Goal: Communication & Community: Answer question/provide support

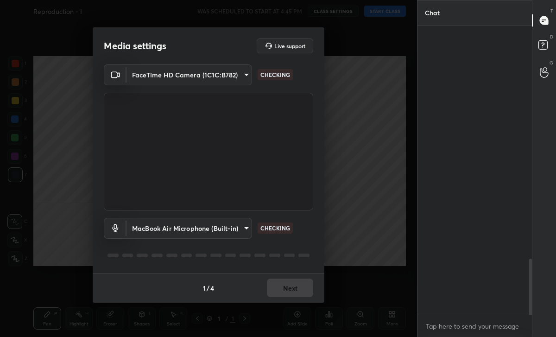
scroll to position [1203, 0]
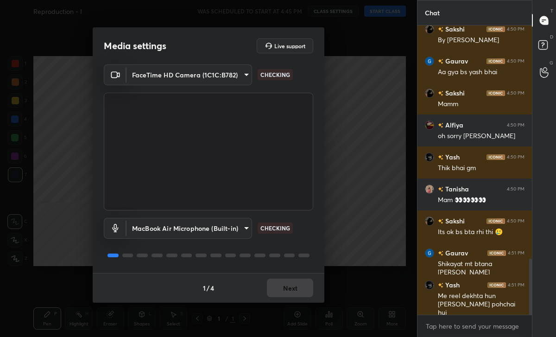
click at [291, 290] on div "1 / 4 Next" at bounding box center [209, 288] width 232 height 30
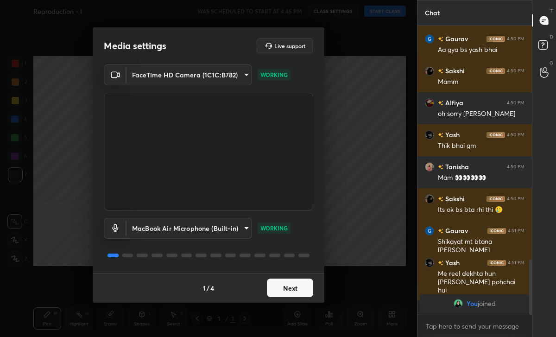
click at [291, 290] on button "Next" at bounding box center [290, 288] width 46 height 19
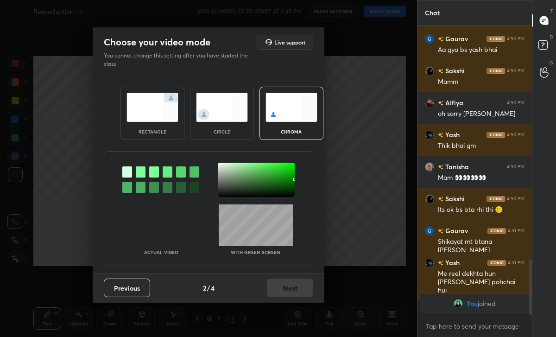
click at [198, 107] on img at bounding box center [222, 107] width 52 height 29
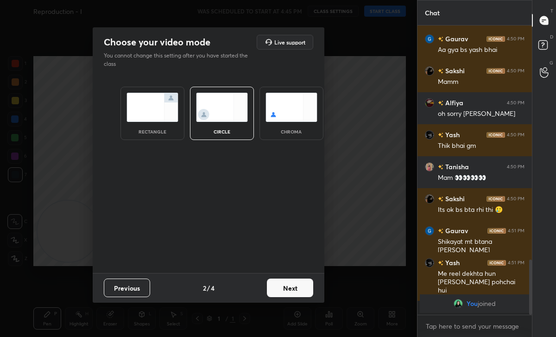
click at [299, 284] on button "Next" at bounding box center [290, 288] width 46 height 19
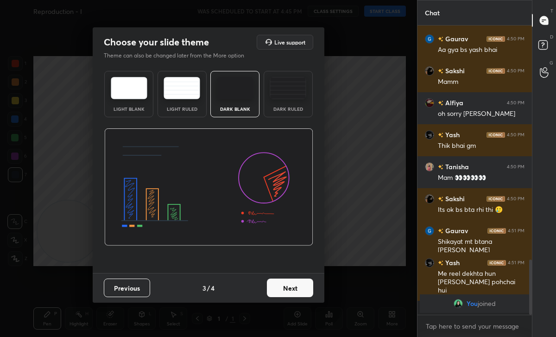
click at [315, 285] on div "Previous 3 / 4 Next" at bounding box center [209, 288] width 232 height 30
click at [300, 285] on button "Next" at bounding box center [290, 288] width 46 height 19
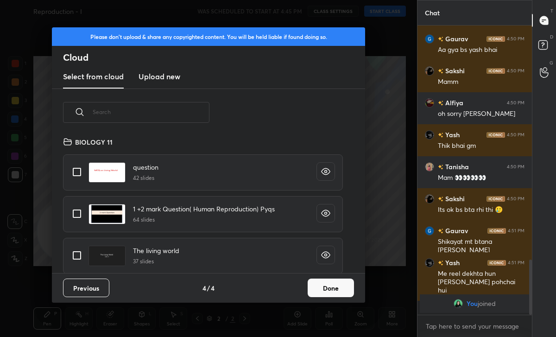
scroll to position [137, 298]
click at [339, 276] on div "Previous 4 / 4 Done" at bounding box center [208, 288] width 313 height 30
click at [324, 286] on button "Done" at bounding box center [331, 288] width 46 height 19
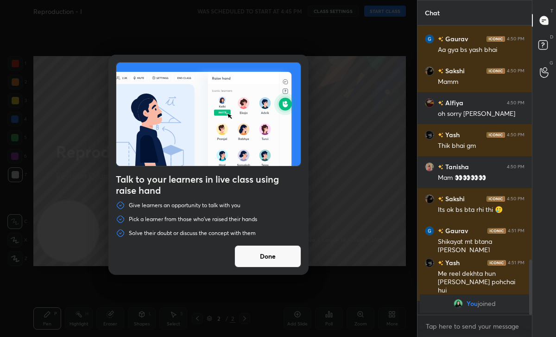
click at [291, 258] on button "Done" at bounding box center [268, 256] width 67 height 22
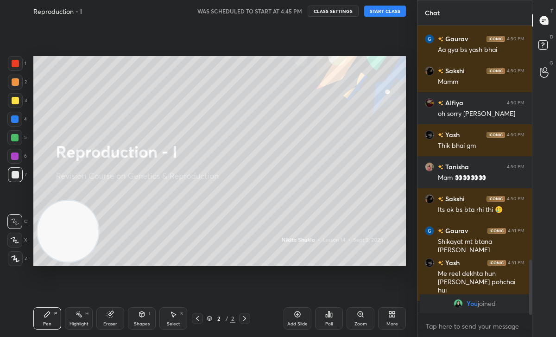
click at [383, 13] on button "START CLASS" at bounding box center [385, 11] width 42 height 11
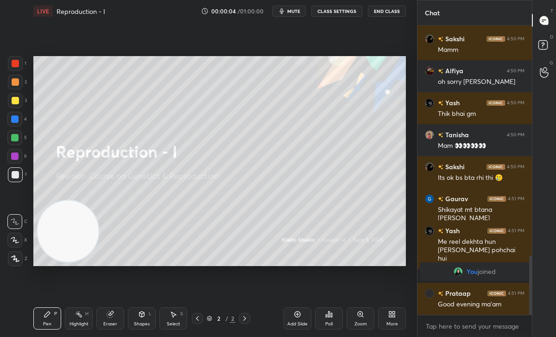
scroll to position [1116, 0]
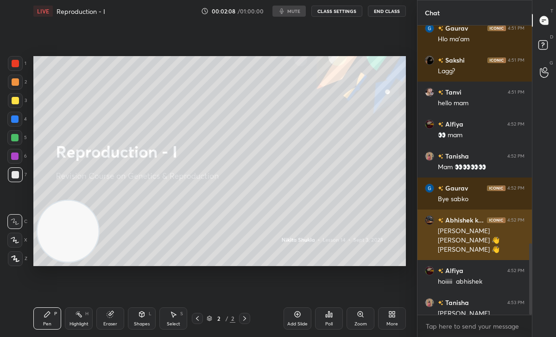
scroll to position [1121, 0]
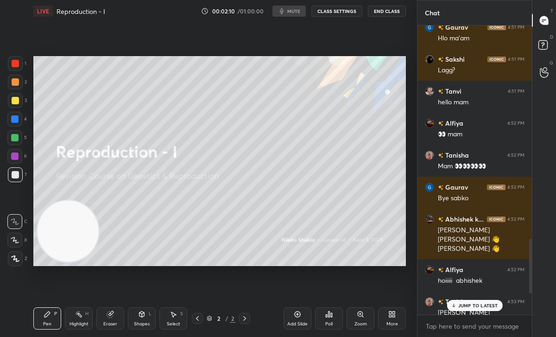
click at [463, 305] on p "JUMP TO LATEST" at bounding box center [478, 306] width 40 height 6
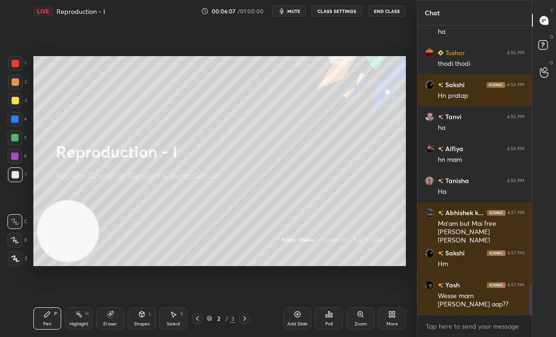
scroll to position [2483, 0]
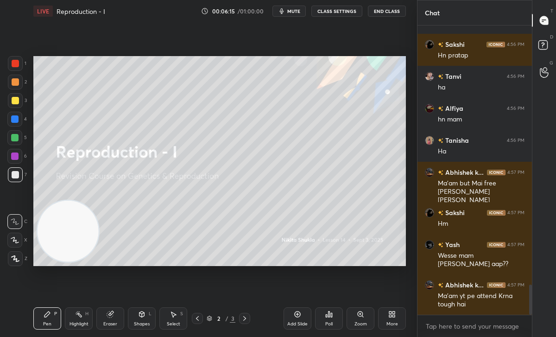
click at [294, 316] on icon at bounding box center [297, 314] width 7 height 7
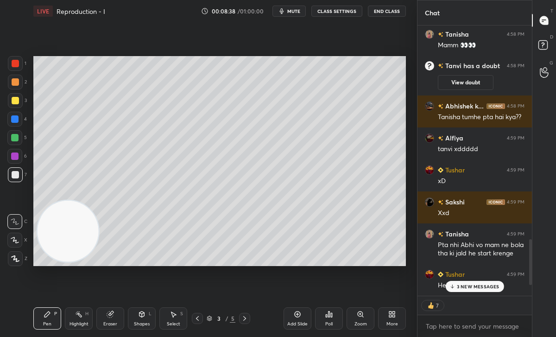
scroll to position [1296, 0]
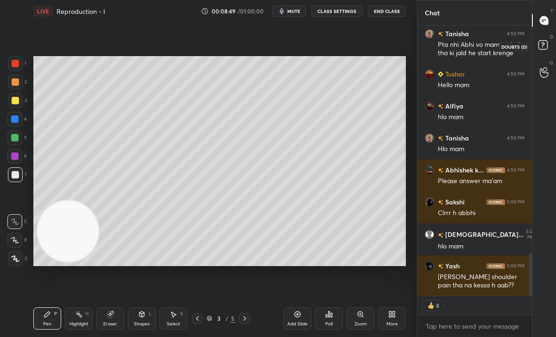
type textarea "x"
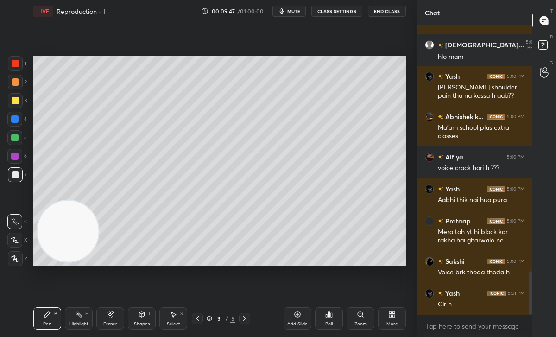
scroll to position [1664, 0]
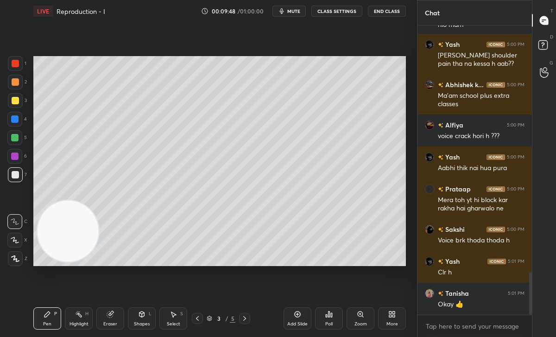
click at [388, 322] on div "More" at bounding box center [393, 324] width 12 height 5
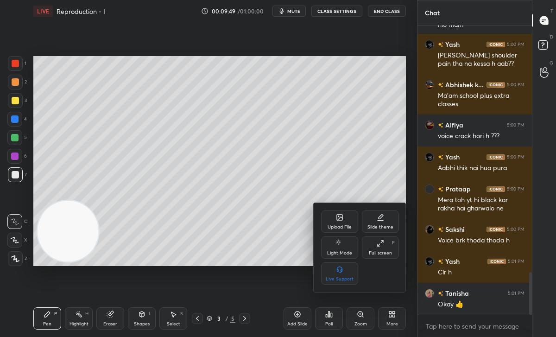
click at [341, 222] on div "Upload File" at bounding box center [339, 221] width 37 height 22
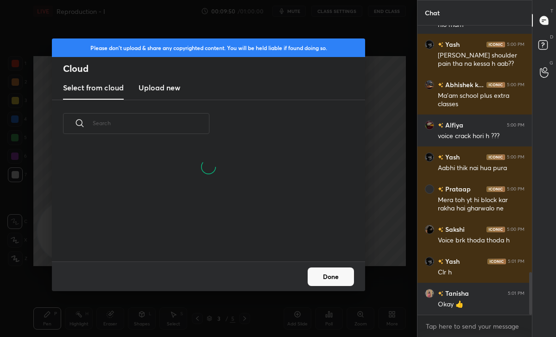
scroll to position [114, 298]
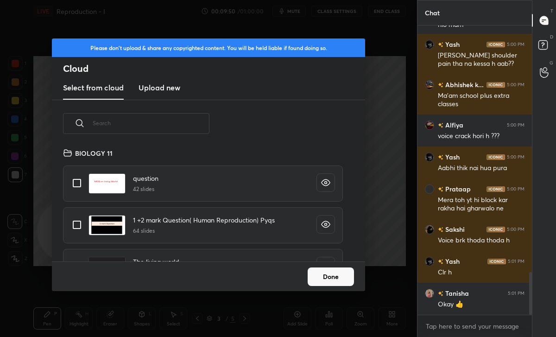
click at [335, 9] on div "Please don't upload & share any copyrighted content. You will be held liable if…" at bounding box center [208, 168] width 417 height 337
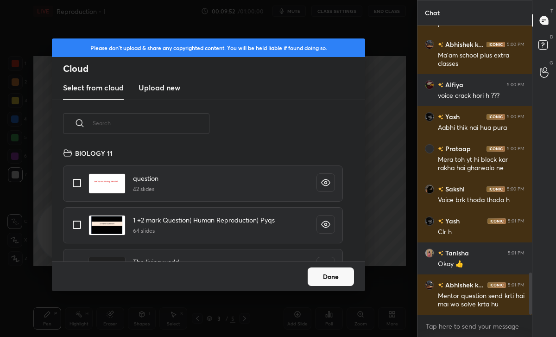
click at [170, 135] on input "text" at bounding box center [151, 122] width 117 height 39
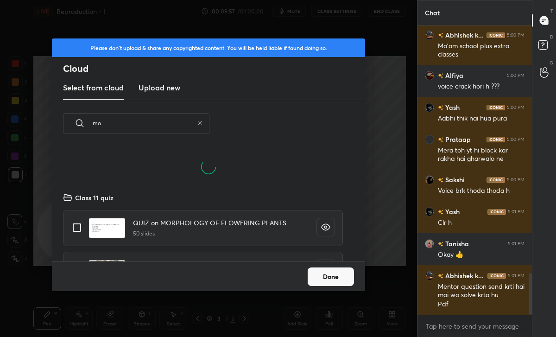
scroll to position [70, 298]
type input "m"
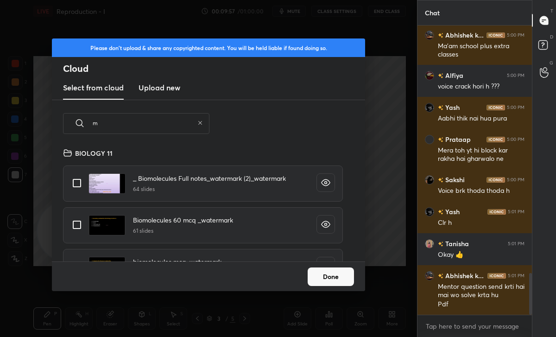
scroll to position [114, 298]
type input "e"
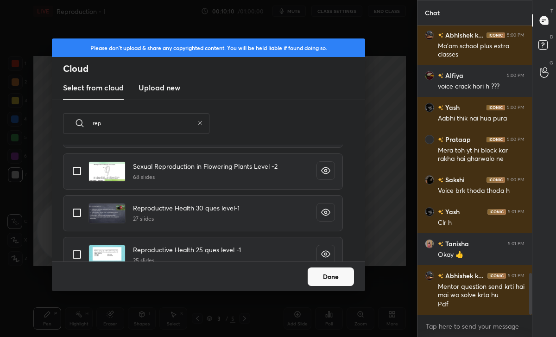
scroll to position [3, 5]
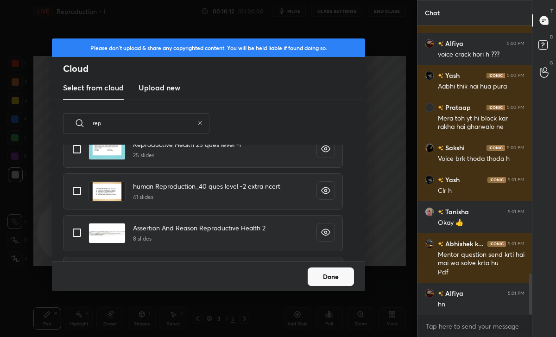
type input "rep"
click at [83, 197] on input "grid" at bounding box center [76, 190] width 19 height 19
checkbox input "true"
click at [308, 272] on button "Done" at bounding box center [331, 276] width 46 height 19
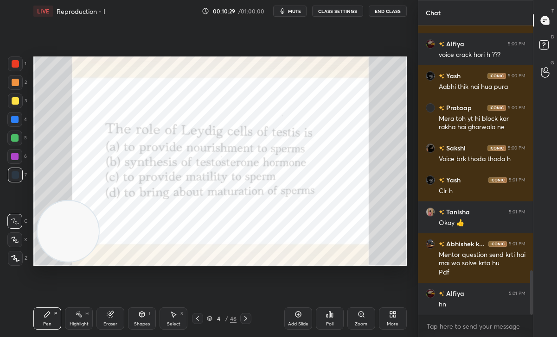
click at [12, 70] on div at bounding box center [15, 64] width 15 height 15
click at [85, 204] on div "Setting up your live class Poll for secs No correct answer Start poll" at bounding box center [219, 162] width 373 height 210
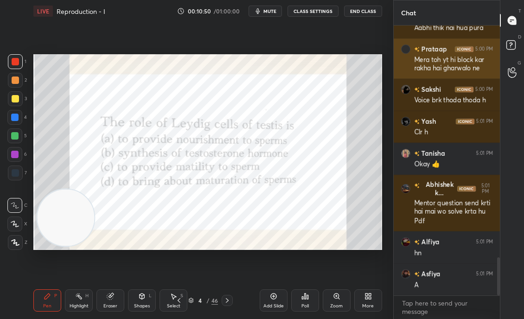
drag, startPoint x: 505, startPoint y: 82, endPoint x: 458, endPoint y: 76, distance: 47.2
click at [458, 76] on div "Chat Alfiya 5:00 PM voice crack hori h ??? Yash 5:00 PM Aabhi thik nai hua pura…" at bounding box center [458, 159] width 131 height 319
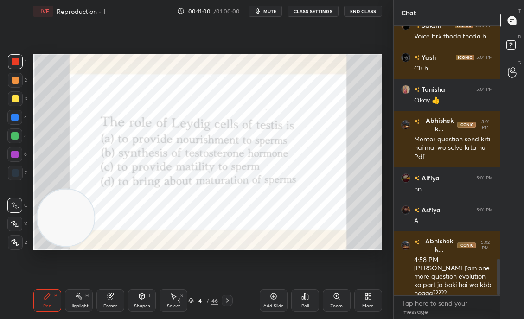
click at [305, 296] on icon at bounding box center [304, 296] width 7 height 7
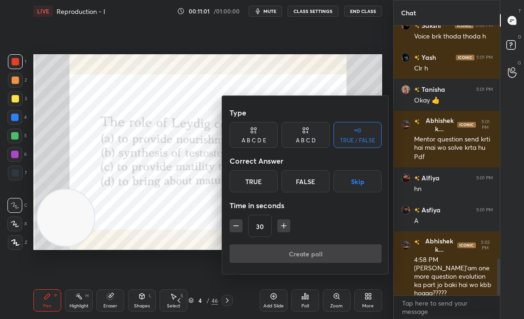
click at [203, 139] on div at bounding box center [262, 159] width 524 height 319
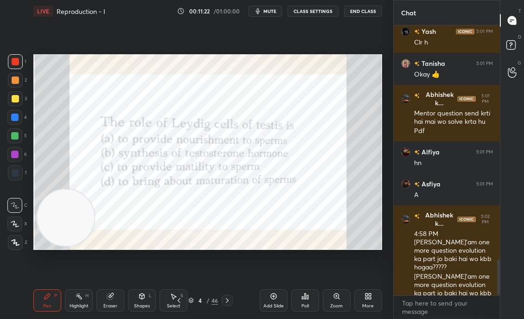
scroll to position [1779, 0]
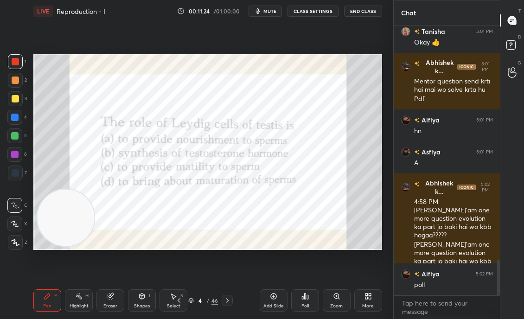
click at [309, 293] on div "Poll" at bounding box center [305, 300] width 28 height 22
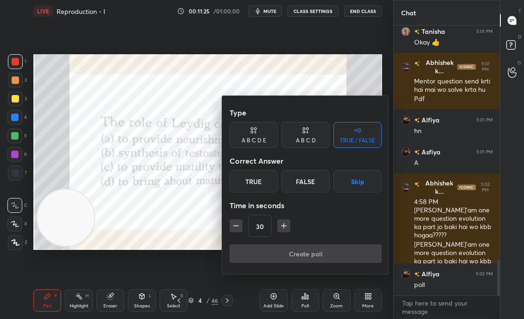
click at [206, 169] on div at bounding box center [262, 159] width 524 height 319
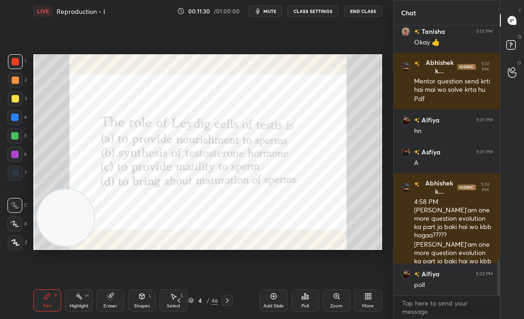
click at [303, 294] on icon at bounding box center [304, 296] width 7 height 7
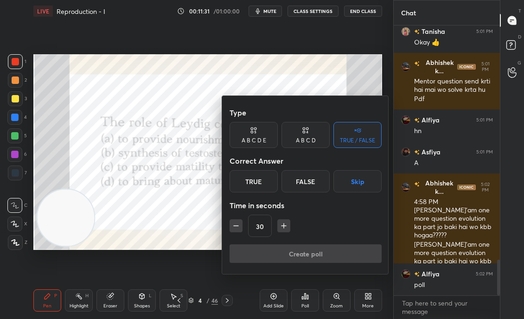
click at [299, 135] on div "A B C D" at bounding box center [305, 135] width 48 height 26
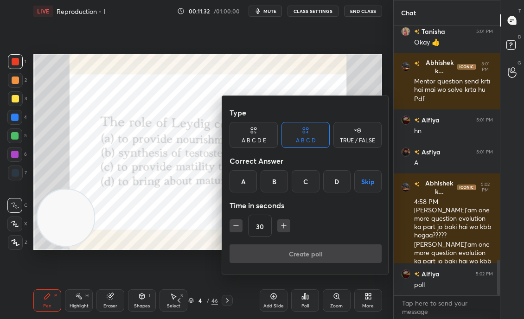
click at [283, 177] on div "B" at bounding box center [274, 181] width 27 height 22
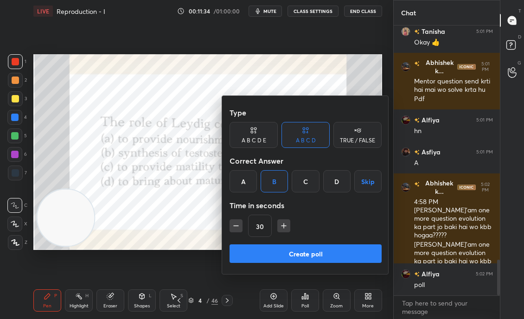
click at [276, 256] on button "Create poll" at bounding box center [305, 253] width 152 height 19
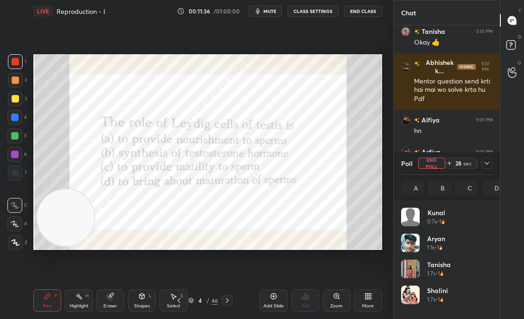
scroll to position [108, 89]
click at [486, 162] on icon at bounding box center [486, 162] width 7 height 7
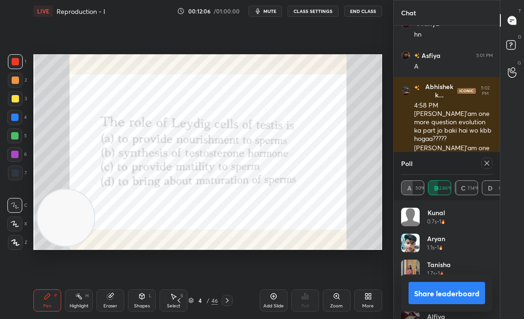
click at [486, 162] on icon at bounding box center [486, 162] width 7 height 7
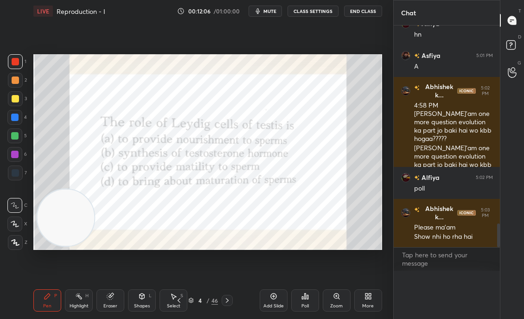
scroll to position [258, 103]
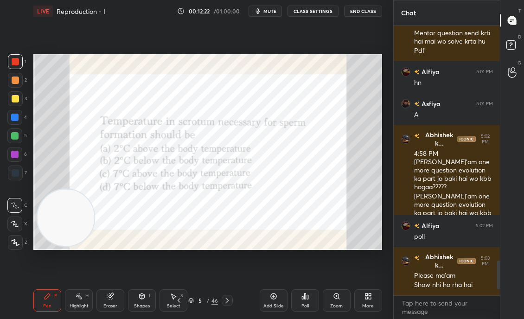
click at [283, 250] on div "Setting up your live class Poll for secs No correct answer Start poll" at bounding box center [208, 152] width 356 height 260
click at [308, 294] on div "Poll" at bounding box center [305, 300] width 28 height 22
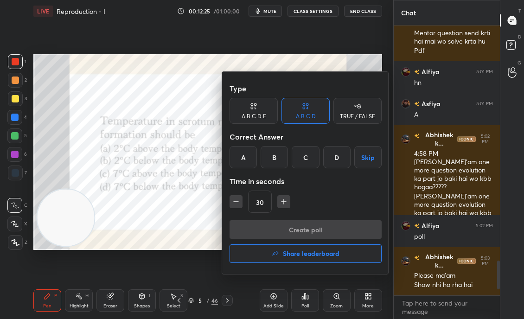
click at [273, 153] on div "B" at bounding box center [274, 157] width 27 height 22
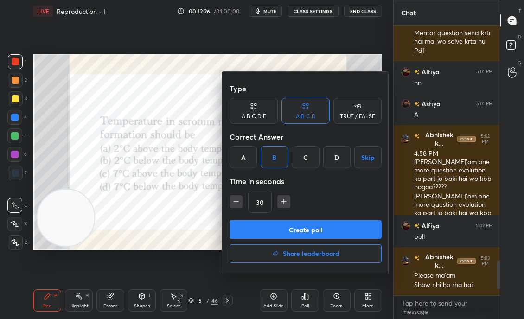
click at [288, 232] on button "Create poll" at bounding box center [305, 229] width 152 height 19
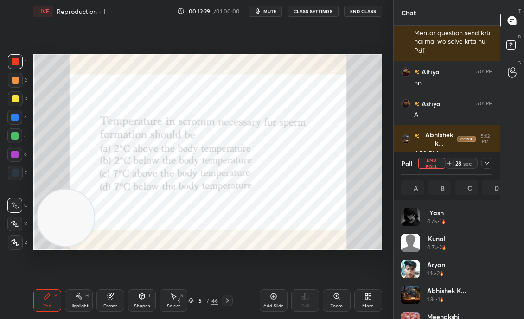
click at [487, 158] on div at bounding box center [486, 163] width 11 height 11
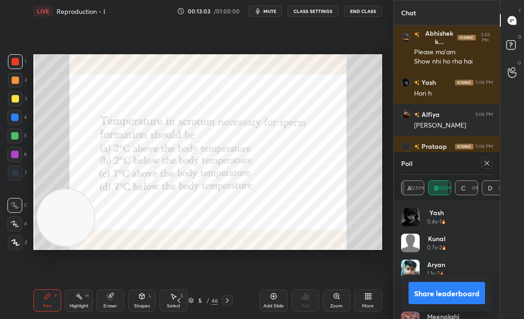
click at [487, 164] on icon at bounding box center [486, 163] width 5 height 5
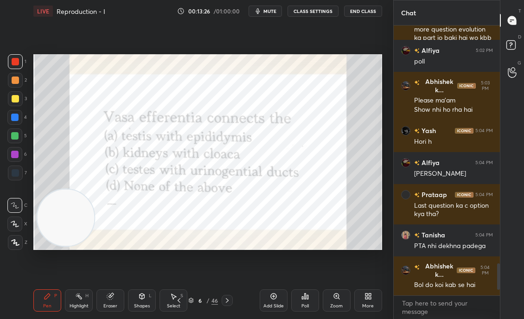
click at [307, 296] on icon at bounding box center [307, 297] width 1 height 4
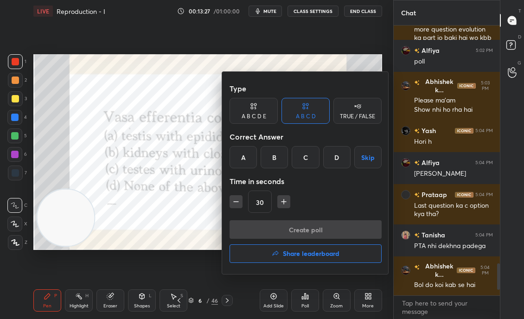
click at [246, 155] on div "A" at bounding box center [242, 157] width 27 height 22
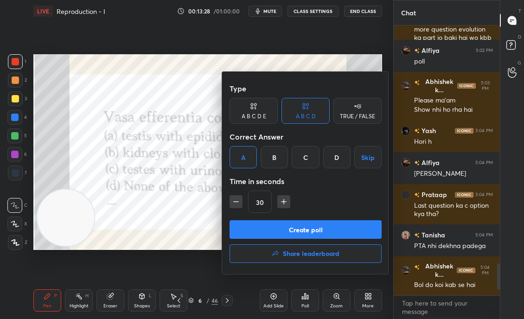
click at [278, 230] on button "Create poll" at bounding box center [305, 229] width 152 height 19
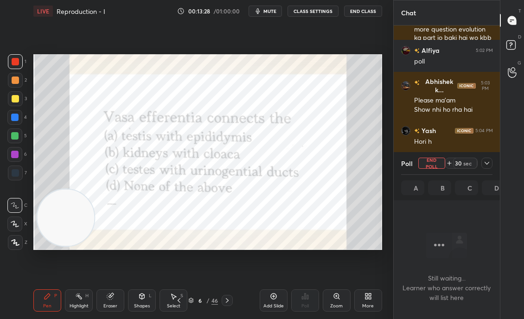
scroll to position [3, 3]
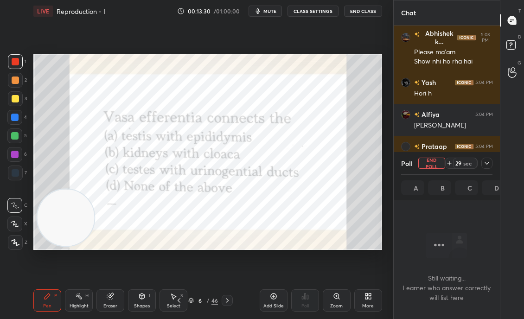
click at [490, 158] on div at bounding box center [486, 163] width 11 height 11
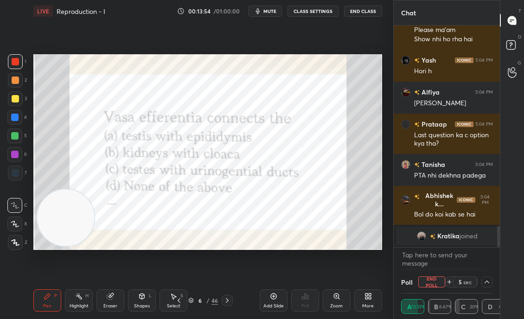
click at [440, 282] on button "End Poll" at bounding box center [431, 281] width 27 height 11
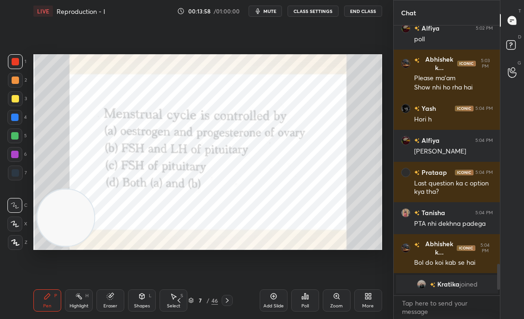
click at [266, 251] on div "Setting up your live class Poll for secs No correct answer Start poll" at bounding box center [208, 152] width 356 height 260
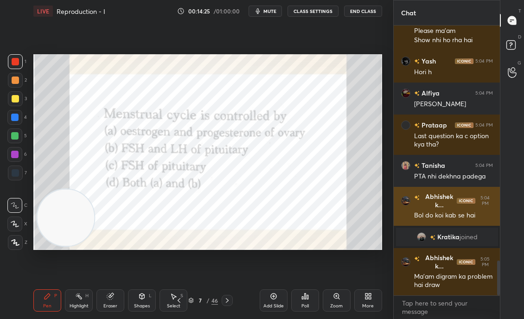
scroll to position [1851, 0]
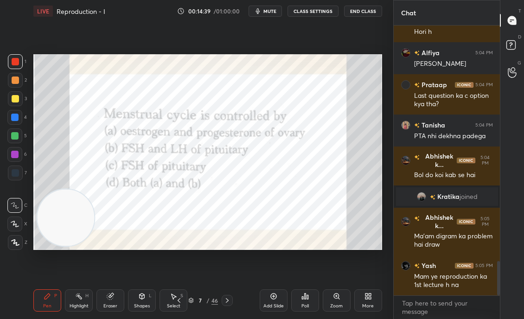
click at [305, 300] on div "Poll" at bounding box center [305, 300] width 28 height 22
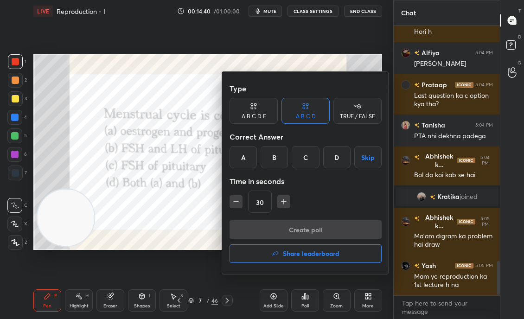
scroll to position [1873, 0]
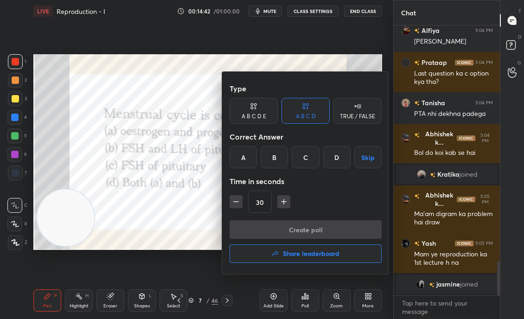
click at [243, 153] on div "A" at bounding box center [242, 157] width 27 height 22
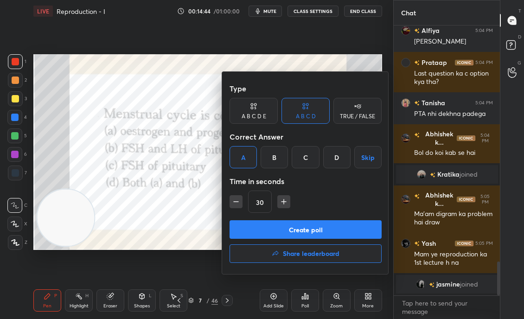
click at [326, 157] on div "D" at bounding box center [336, 157] width 27 height 22
click at [335, 227] on button "Create poll" at bounding box center [305, 229] width 152 height 19
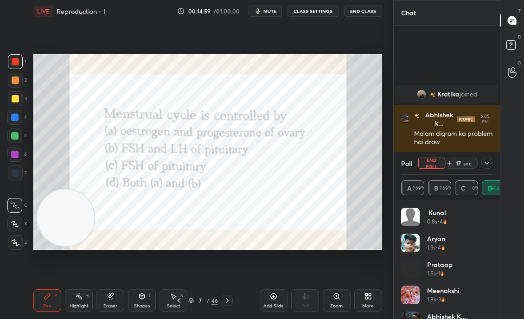
scroll to position [1953, 0]
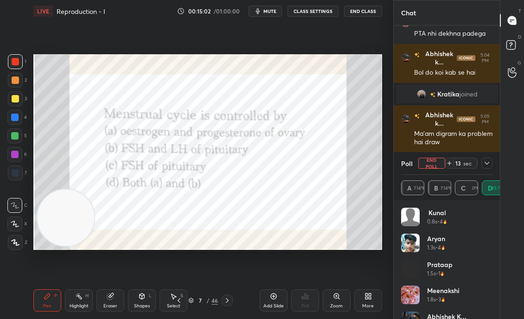
click at [486, 160] on icon at bounding box center [486, 162] width 7 height 7
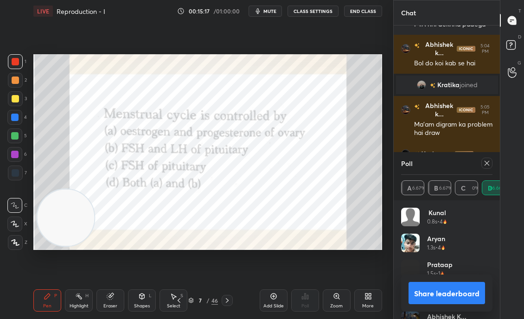
scroll to position [2003, 0]
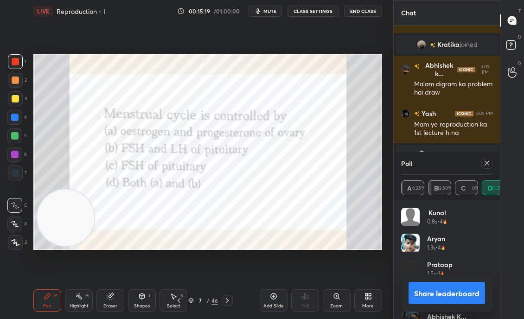
click at [486, 159] on div at bounding box center [486, 163] width 11 height 11
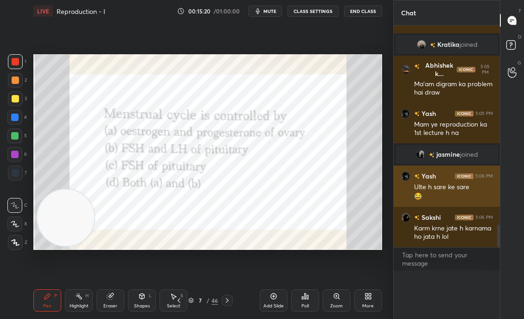
scroll to position [234, 103]
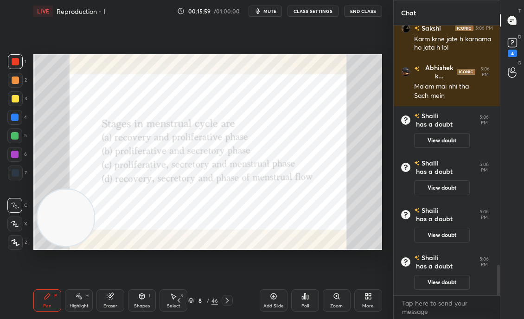
click at [306, 294] on icon at bounding box center [304, 296] width 7 height 7
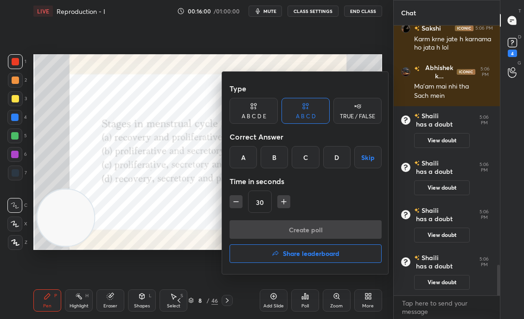
click at [305, 157] on div "C" at bounding box center [305, 157] width 27 height 22
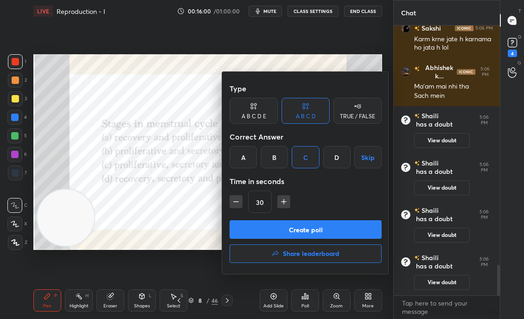
click at [312, 225] on button "Create poll" at bounding box center [305, 229] width 152 height 19
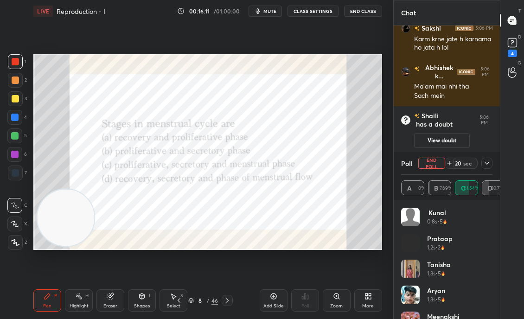
click at [485, 160] on icon at bounding box center [486, 162] width 7 height 7
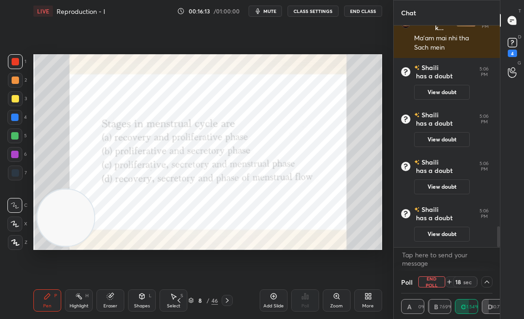
click at [431, 242] on div "Shaili has a doubt 5:06 PM View doubt" at bounding box center [447, 223] width 107 height 47
click at [437, 230] on button "View doubt" at bounding box center [442, 234] width 56 height 15
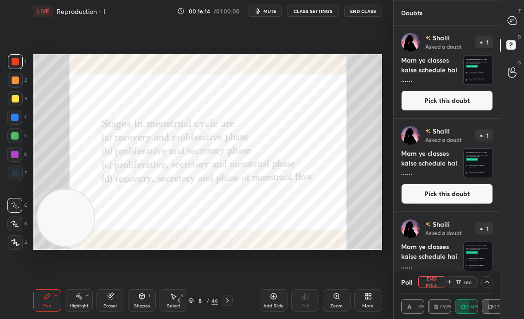
click at [414, 100] on button "Pick this doubt" at bounding box center [447, 100] width 92 height 20
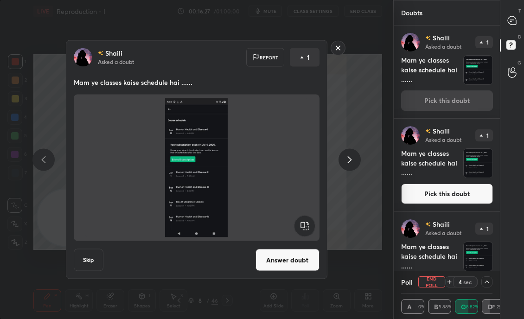
click at [272, 256] on button "Answer doubt" at bounding box center [287, 260] width 64 height 22
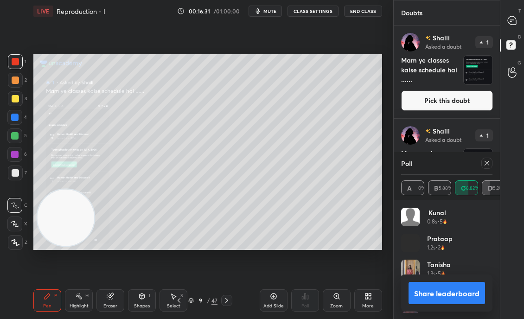
scroll to position [108, 89]
click at [488, 161] on icon at bounding box center [486, 162] width 7 height 7
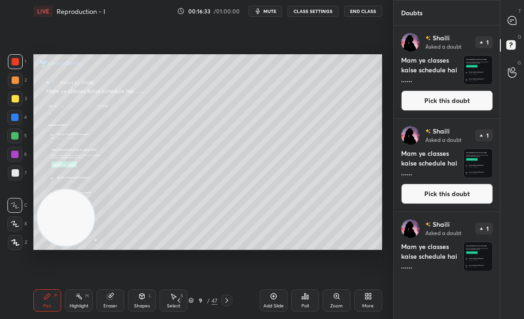
scroll to position [3, 3]
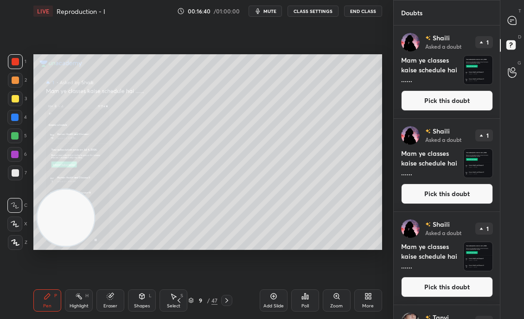
click at [336, 298] on icon at bounding box center [336, 295] width 5 height 5
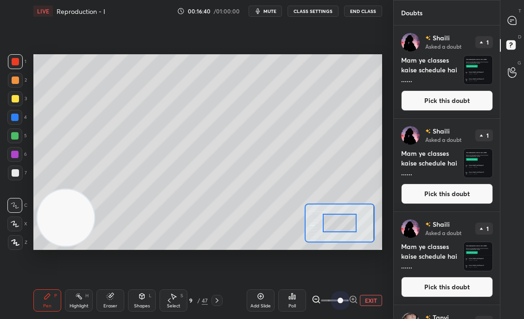
click at [374, 292] on div "Add Slide Poll EXIT" at bounding box center [314, 300] width 135 height 52
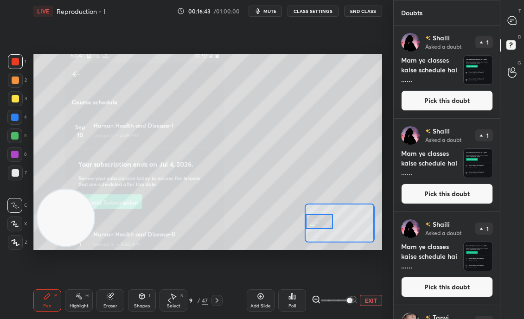
drag, startPoint x: 344, startPoint y: 223, endPoint x: 312, endPoint y: 221, distance: 32.5
click at [312, 221] on div at bounding box center [318, 221] width 27 height 15
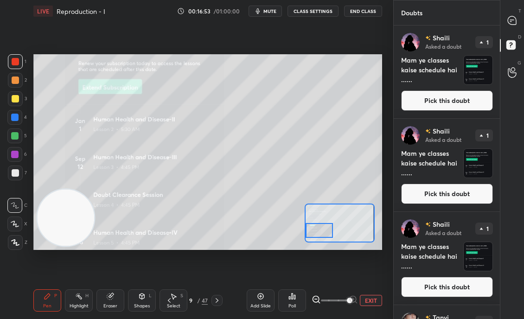
drag, startPoint x: 320, startPoint y: 223, endPoint x: 320, endPoint y: 233, distance: 9.3
click at [320, 233] on div at bounding box center [318, 230] width 27 height 15
click at [410, 95] on button "Pick this doubt" at bounding box center [447, 100] width 92 height 20
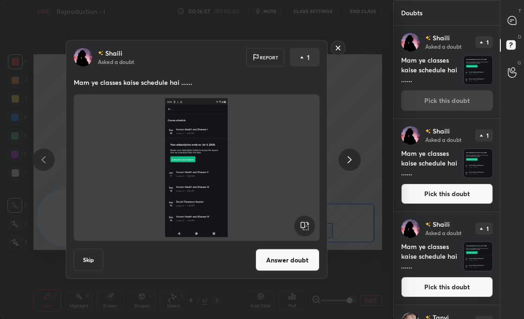
click at [295, 268] on button "Answer doubt" at bounding box center [287, 260] width 64 height 22
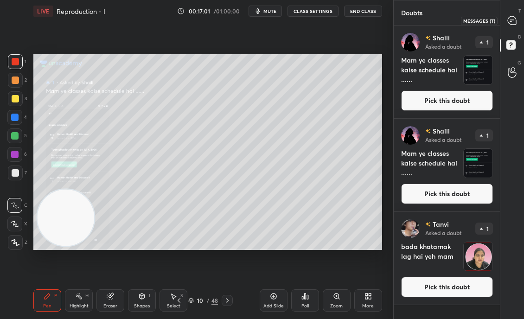
click at [510, 22] on icon at bounding box center [512, 20] width 8 height 8
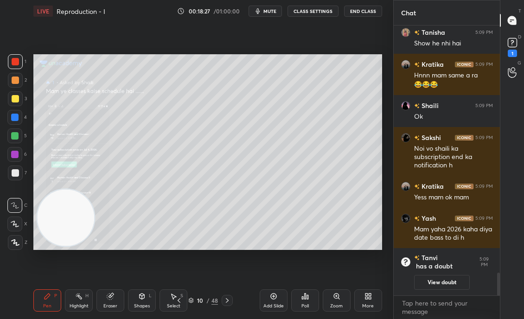
scroll to position [2398, 0]
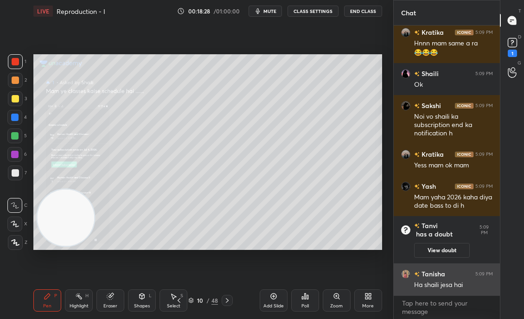
drag, startPoint x: 335, startPoint y: 297, endPoint x: 412, endPoint y: 282, distance: 78.9
click at [412, 282] on div "1 2 3 4 5 6 7 C X Z C X Z E E Erase all H H LIVE Reproduction - I 00:18:28 / 01…" at bounding box center [262, 159] width 524 height 319
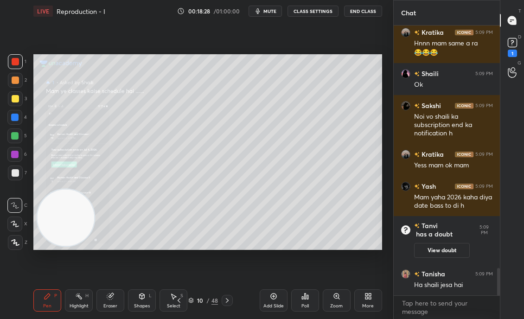
scroll to position [2430, 0]
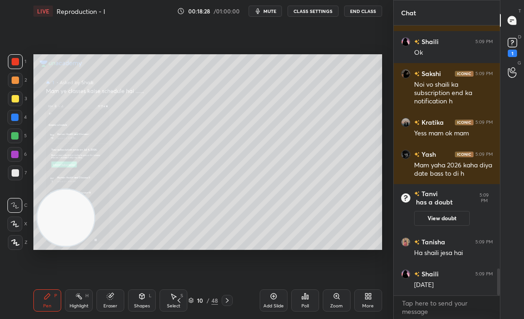
click at [337, 304] on div "Zoom" at bounding box center [336, 306] width 13 height 5
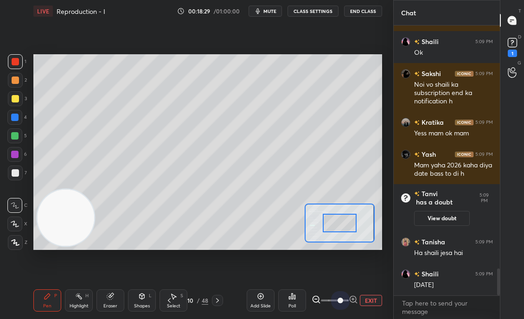
drag, startPoint x: 337, startPoint y: 303, endPoint x: 382, endPoint y: 304, distance: 44.0
click at [382, 303] on div "LIVE Reproduction - I 00:18:29 / 01:00:00 mute CLASS SETTINGS End Class Setting…" at bounding box center [208, 159] width 356 height 319
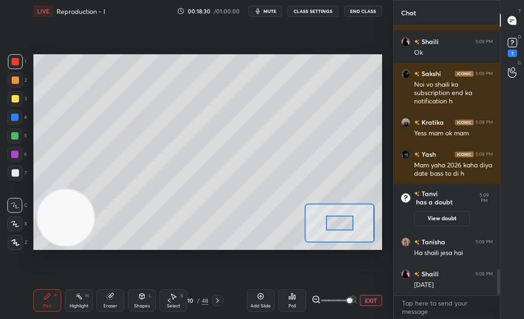
scroll to position [2462, 0]
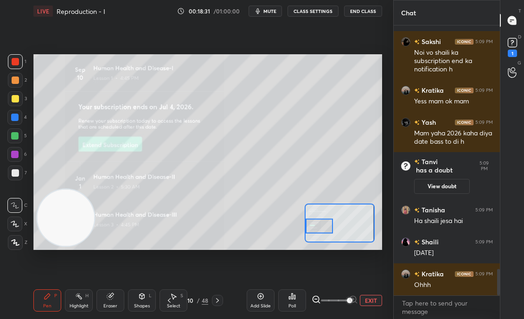
drag, startPoint x: 323, startPoint y: 216, endPoint x: 318, endPoint y: 226, distance: 11.6
click at [318, 226] on div at bounding box center [318, 225] width 27 height 15
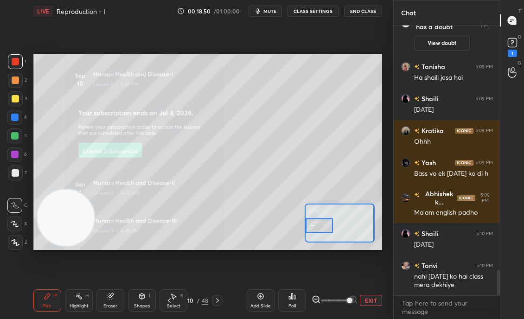
scroll to position [2637, 0]
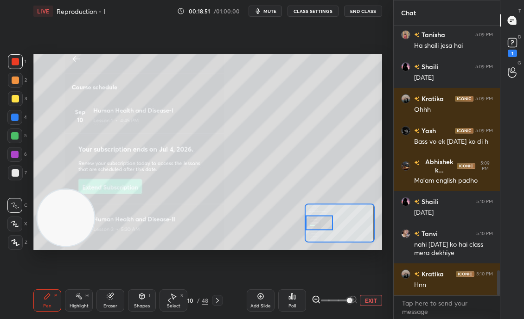
click at [301, 224] on div "Setting up your live class Poll for secs No correct answer Start poll" at bounding box center [207, 152] width 349 height 196
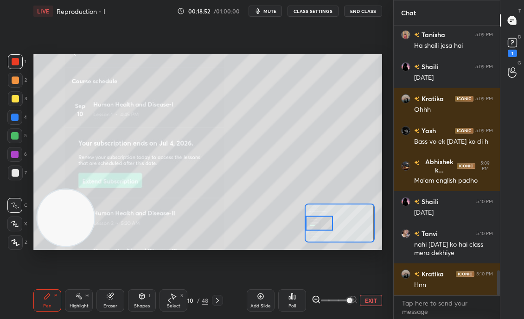
click at [290, 225] on div "Setting up your live class Poll for secs No correct answer Start poll" at bounding box center [207, 152] width 349 height 196
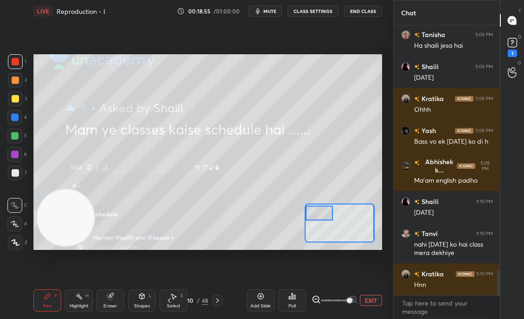
click at [298, 213] on div "Setting up your live class Poll for secs No correct answer Start poll" at bounding box center [207, 152] width 349 height 196
click at [513, 46] on rect at bounding box center [512, 42] width 9 height 9
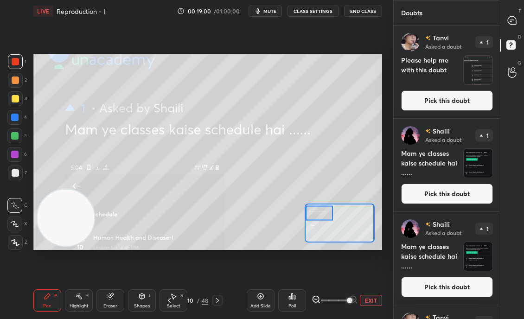
click at [461, 100] on button "Pick this doubt" at bounding box center [447, 100] width 92 height 20
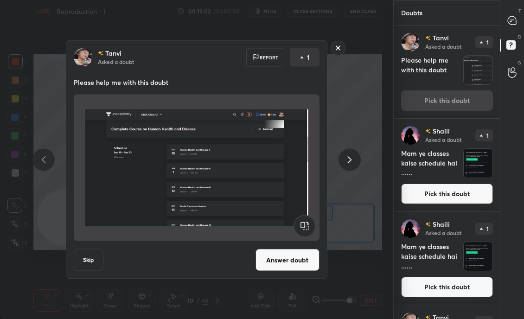
click at [283, 255] on button "Answer doubt" at bounding box center [287, 260] width 64 height 22
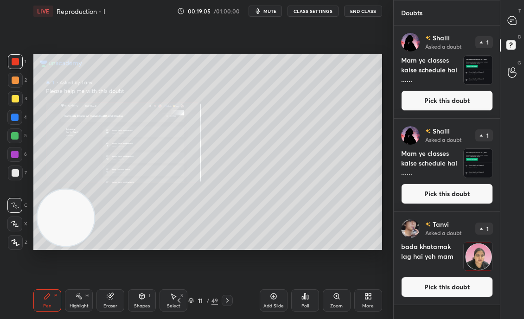
click at [509, 32] on div "T Messages (T)" at bounding box center [512, 20] width 24 height 26
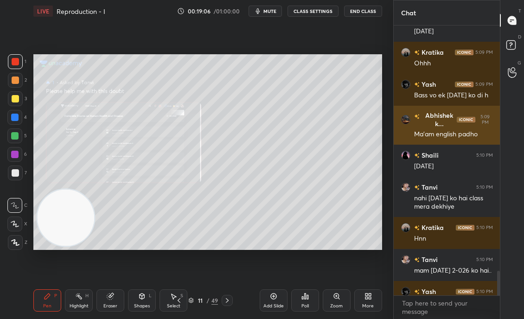
scroll to position [2901, 0]
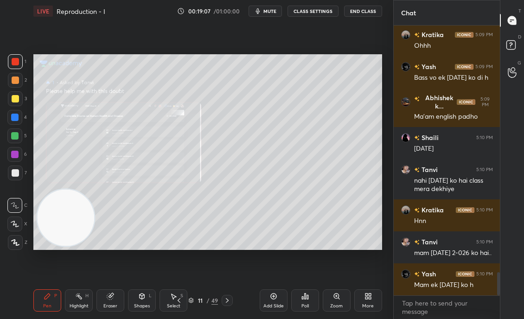
click at [332, 301] on div "Zoom" at bounding box center [337, 300] width 28 height 22
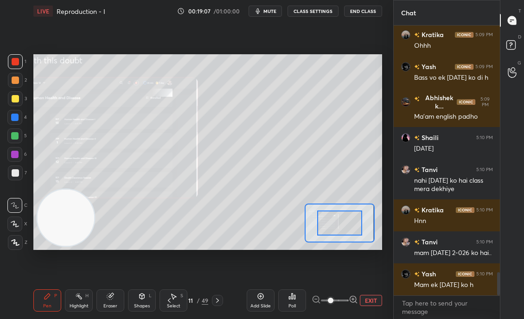
click at [333, 301] on span at bounding box center [331, 301] width 6 height 6
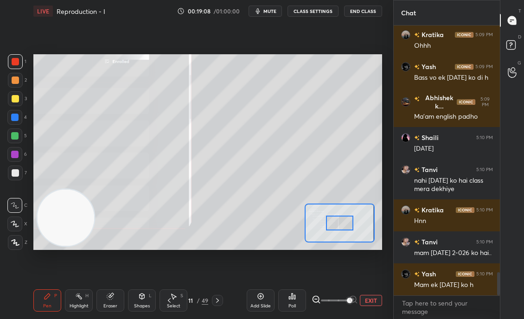
click at [296, 222] on div "Setting up your live class Poll for secs No correct answer Start poll" at bounding box center [207, 152] width 349 height 196
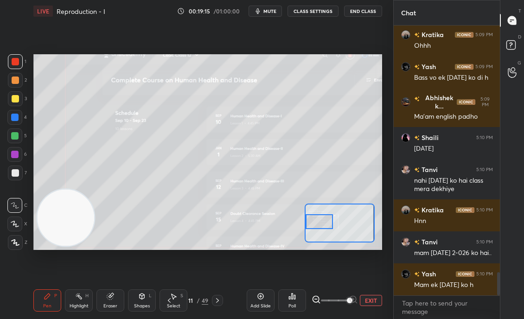
click at [369, 303] on button "EXIT" at bounding box center [371, 300] width 22 height 11
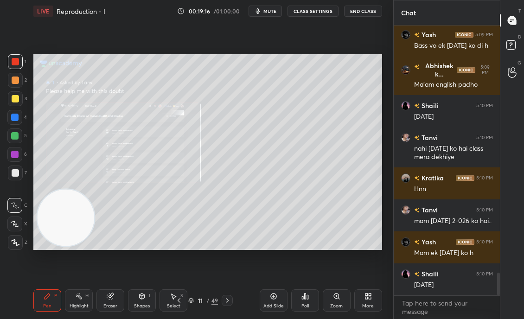
scroll to position [2965, 0]
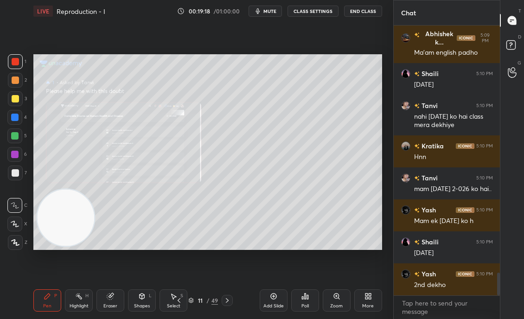
click at [339, 302] on div "Zoom" at bounding box center [337, 300] width 28 height 22
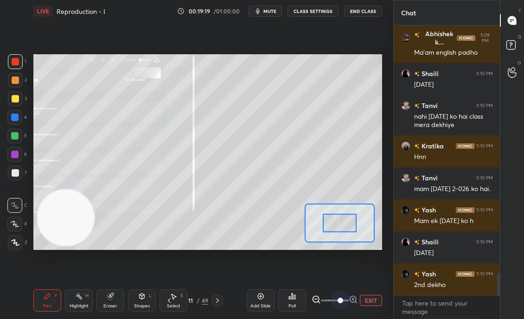
scroll to position [2997, 0]
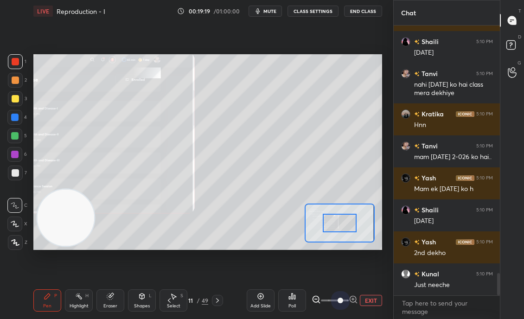
click at [372, 302] on div "EXIT" at bounding box center [347, 300] width 70 height 11
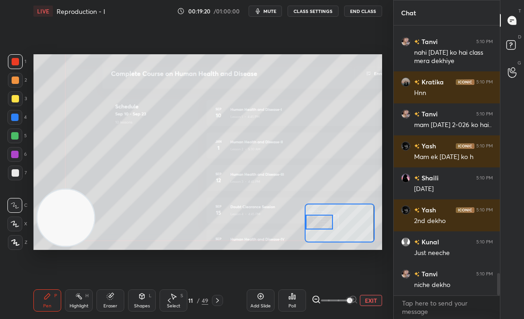
scroll to position [3061, 0]
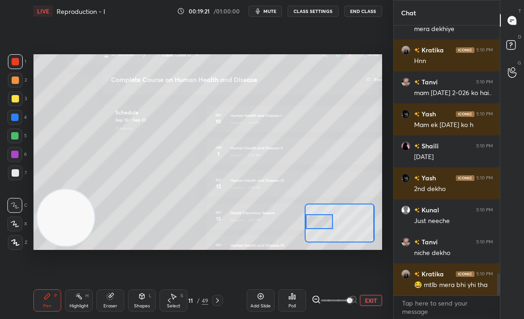
drag, startPoint x: 345, startPoint y: 218, endPoint x: 317, endPoint y: 217, distance: 28.3
click at [317, 217] on div at bounding box center [318, 221] width 27 height 15
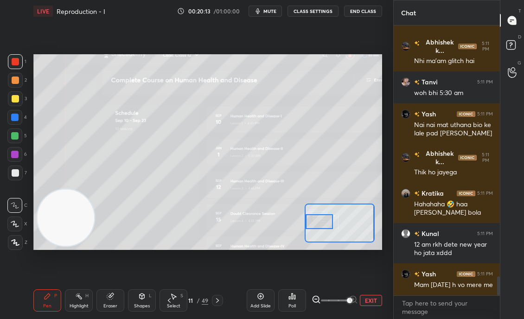
scroll to position [3556, 0]
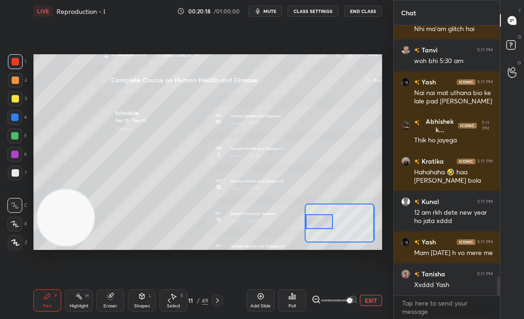
click at [373, 299] on button "EXIT" at bounding box center [371, 300] width 22 height 11
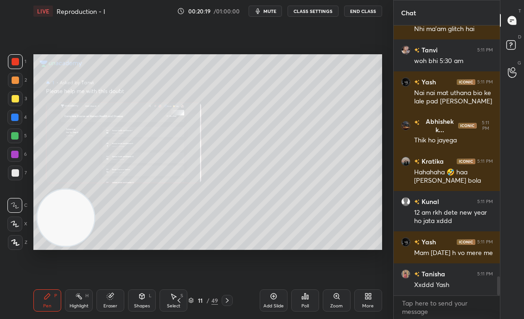
scroll to position [3588, 0]
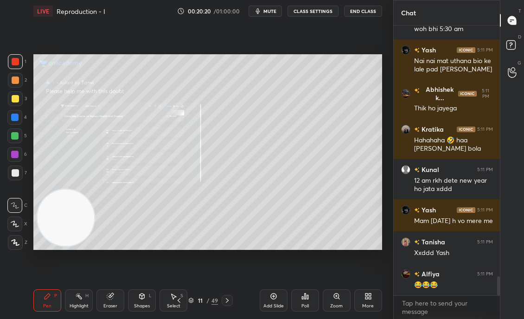
click at [286, 300] on div "Add Slide" at bounding box center [274, 300] width 28 height 22
click at [271, 298] on icon at bounding box center [273, 296] width 6 height 6
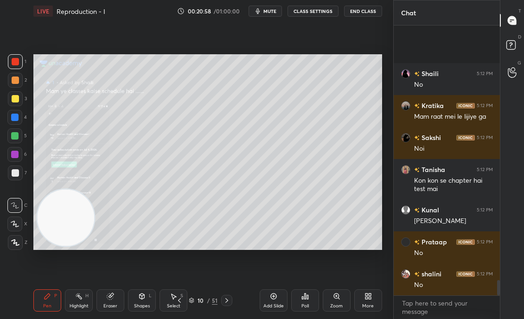
scroll to position [4439, 0]
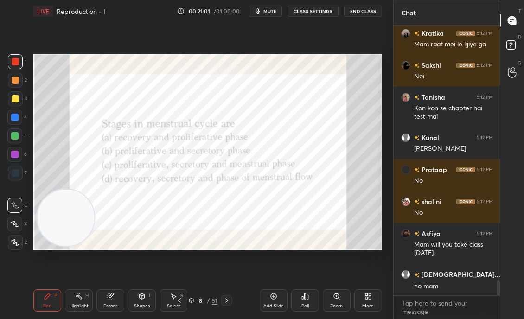
click at [274, 308] on div "Add Slide" at bounding box center [273, 306] width 20 height 5
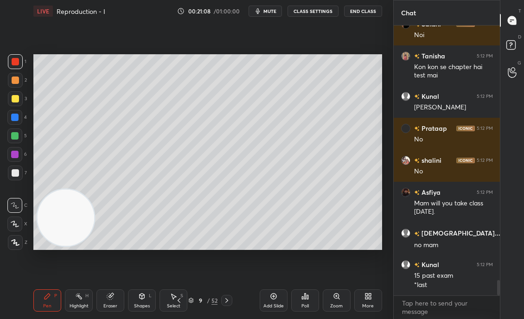
scroll to position [4512, 0]
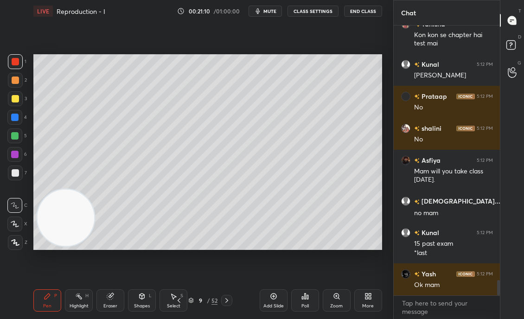
click at [273, 304] on div "Add Slide" at bounding box center [273, 306] width 20 height 5
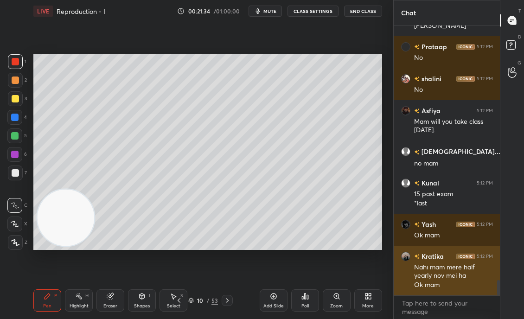
scroll to position [4594, 0]
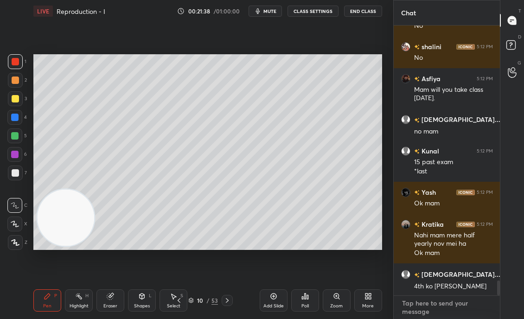
click at [439, 299] on textarea at bounding box center [447, 307] width 92 height 23
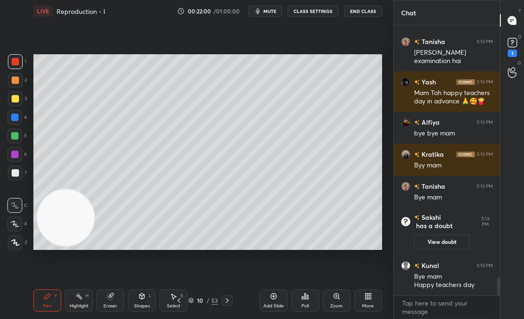
scroll to position [3847, 0]
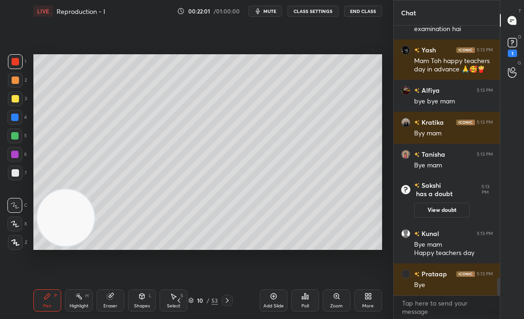
click at [361, 11] on button "End Class" at bounding box center [363, 11] width 38 height 11
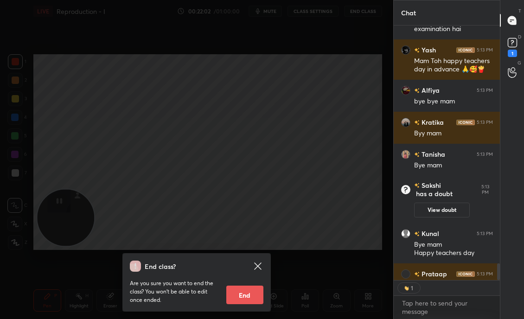
scroll to position [3, 3]
click at [255, 295] on button "End" at bounding box center [244, 295] width 37 height 19
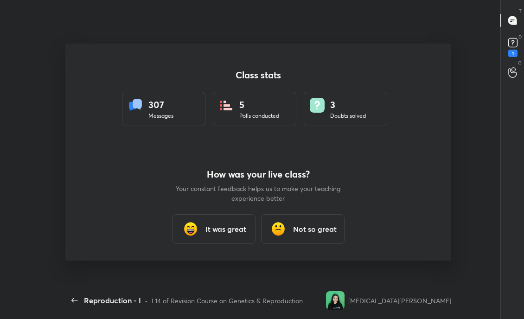
scroll to position [0, 0]
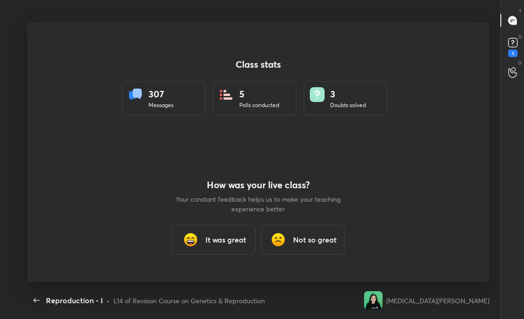
type textarea "x"
